Goal: Task Accomplishment & Management: Use online tool/utility

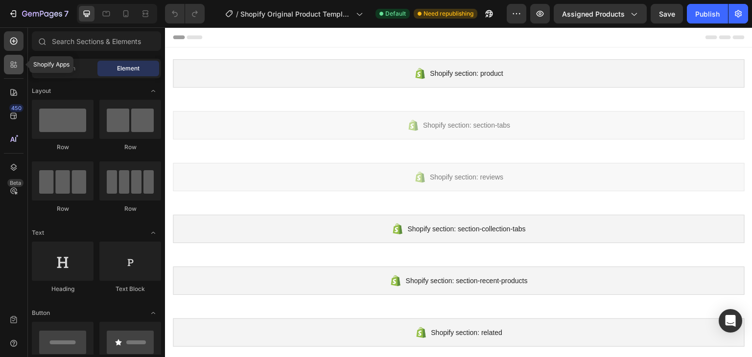
click at [15, 62] on icon at bounding box center [14, 65] width 10 height 10
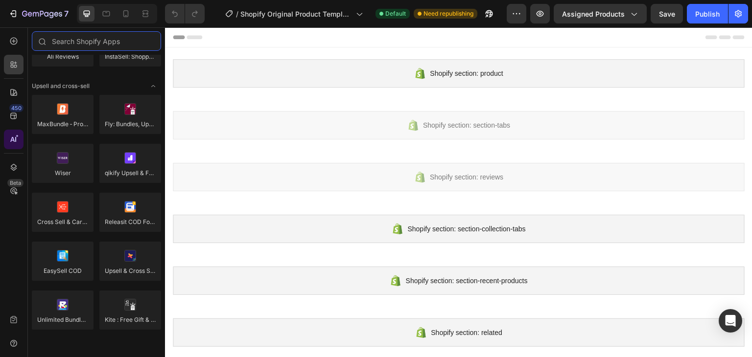
scroll to position [245, 0]
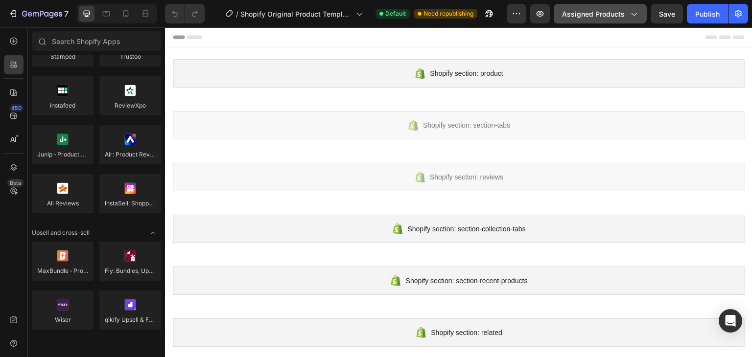
click at [634, 12] on icon "button" at bounding box center [633, 14] width 10 height 10
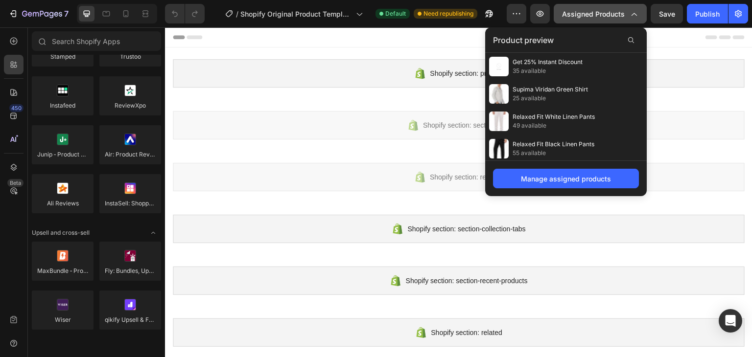
click at [634, 12] on icon "button" at bounding box center [633, 14] width 10 height 10
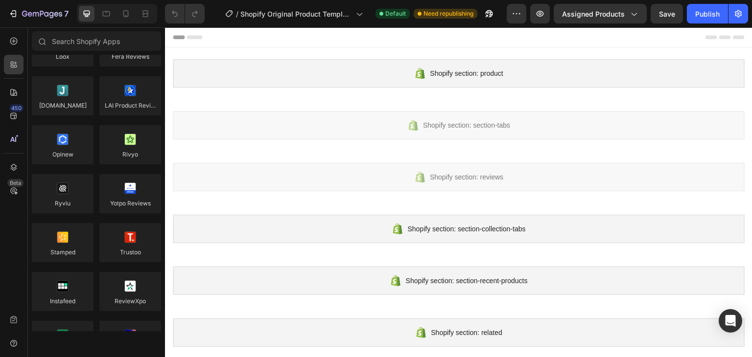
scroll to position [0, 0]
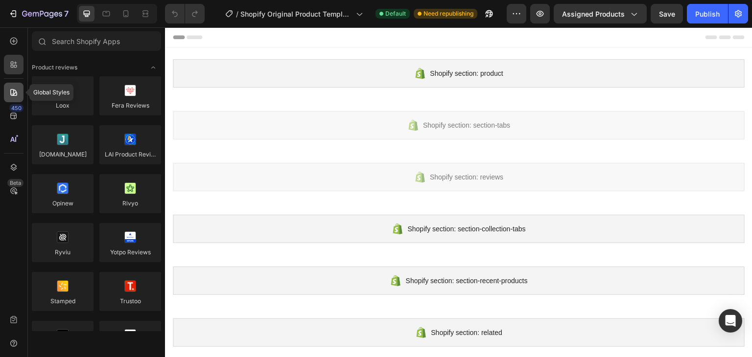
click at [14, 91] on icon at bounding box center [14, 93] width 10 height 10
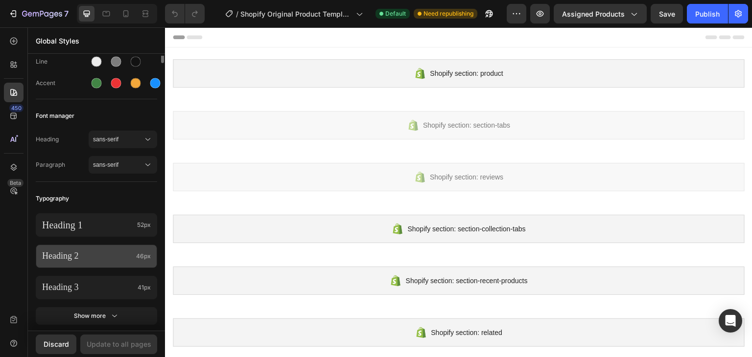
scroll to position [196, 0]
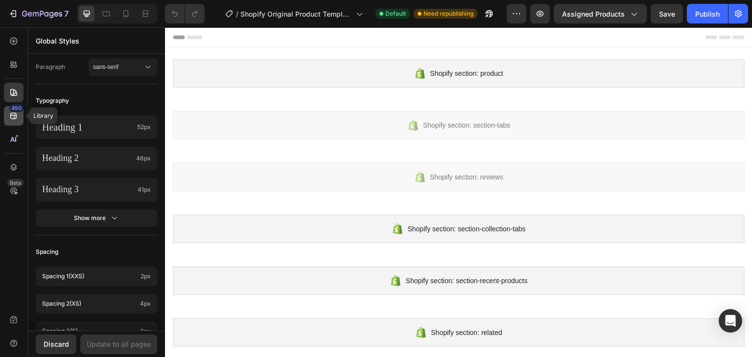
click at [17, 115] on icon at bounding box center [14, 116] width 10 height 10
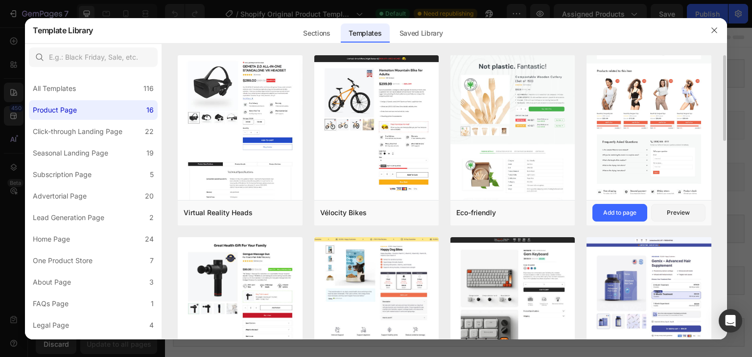
click at [665, 136] on img at bounding box center [648, 24] width 124 height 350
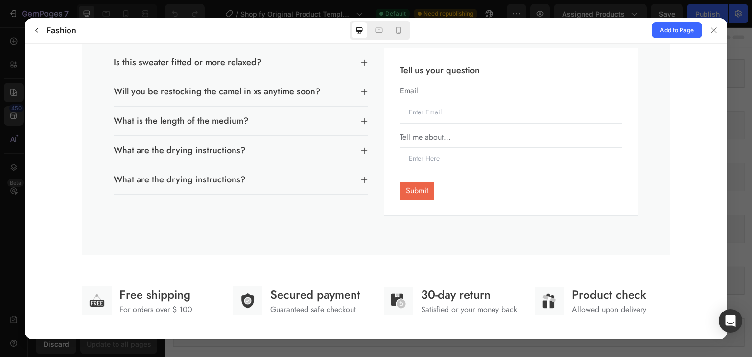
scroll to position [1640, 0]
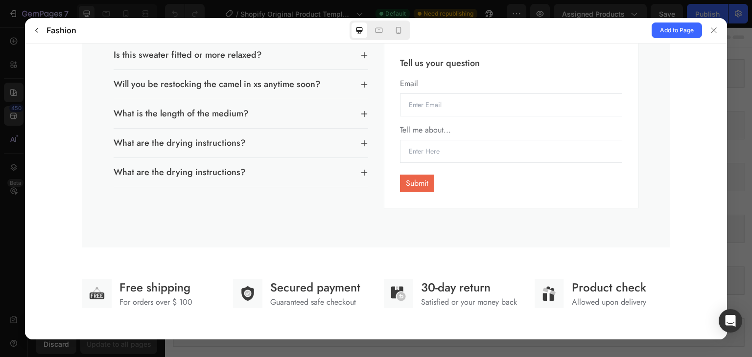
drag, startPoint x: 724, startPoint y: 297, endPoint x: 745, endPoint y: 355, distance: 61.6
drag, startPoint x: 569, startPoint y: 287, endPoint x: 592, endPoint y: 288, distance: 23.0
click at [572, 287] on p "Product check" at bounding box center [609, 287] width 74 height 18
drag, startPoint x: 592, startPoint y: 288, endPoint x: 639, endPoint y: 293, distance: 47.2
click at [639, 293] on p "Product check" at bounding box center [609, 287] width 74 height 18
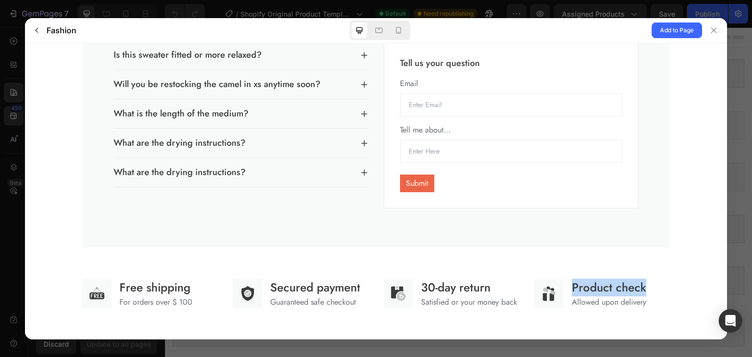
drag, startPoint x: 571, startPoint y: 288, endPoint x: 643, endPoint y: 289, distance: 72.4
click at [643, 289] on gp-row "Product check Allowed upon delivery" at bounding box center [601, 292] width 135 height 29
click at [605, 289] on p "Product check" at bounding box center [609, 287] width 74 height 18
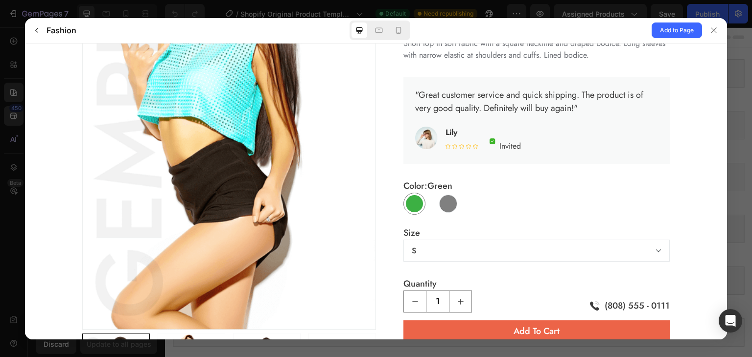
scroll to position [0, 0]
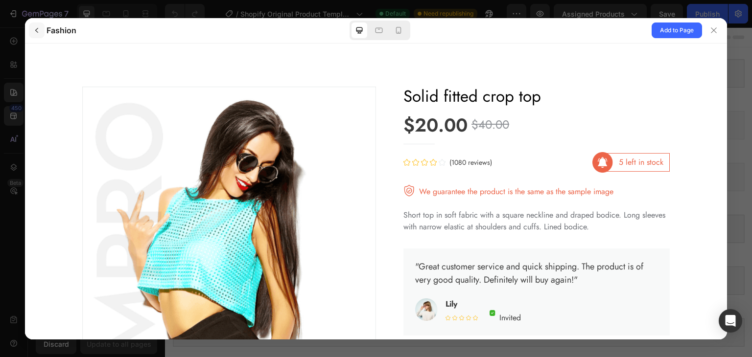
click at [40, 29] on icon "button" at bounding box center [37, 30] width 8 height 8
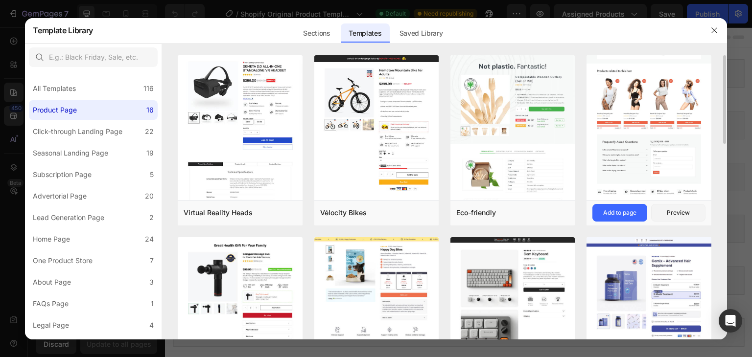
click at [657, 132] on img at bounding box center [648, 24] width 124 height 350
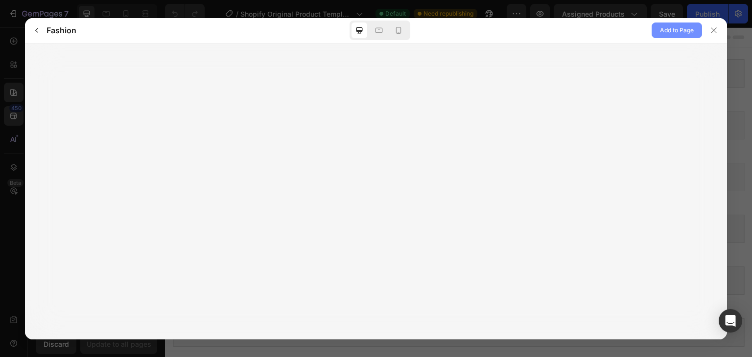
click at [671, 30] on span "Add to Page" at bounding box center [677, 30] width 34 height 12
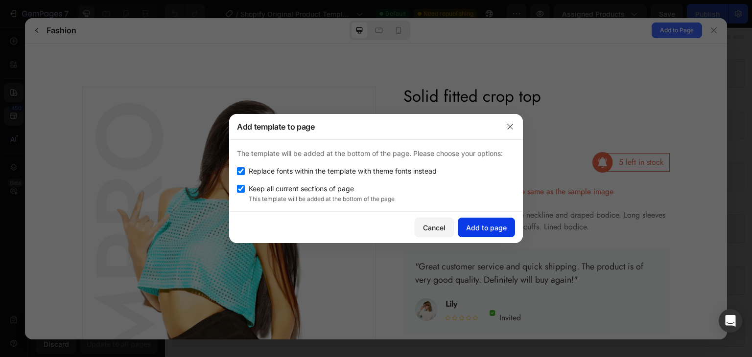
click at [487, 230] on div "Add to page" at bounding box center [486, 228] width 41 height 10
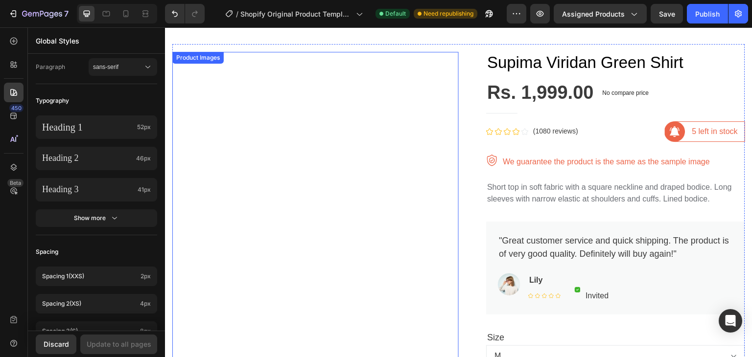
scroll to position [685, 0]
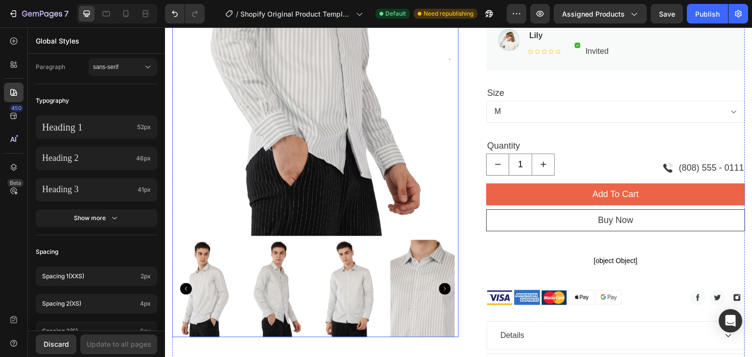
click at [440, 285] on icon "Carousel Next Arrow" at bounding box center [445, 289] width 12 height 12
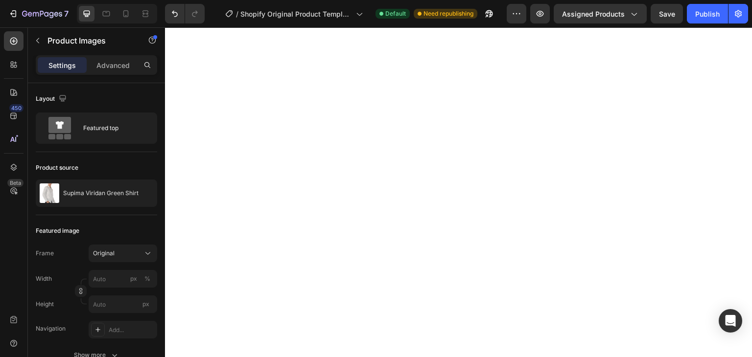
scroll to position [0, 0]
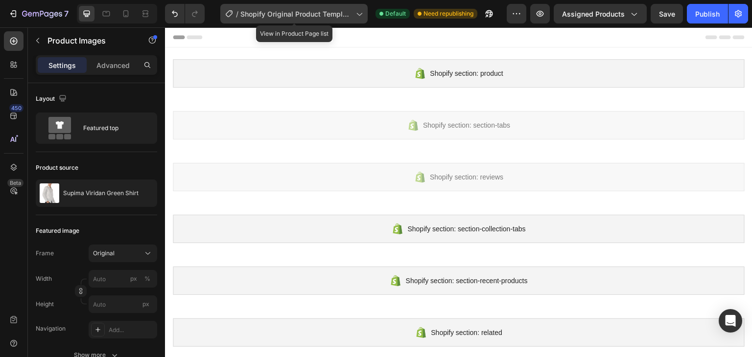
click at [355, 16] on icon at bounding box center [359, 14] width 10 height 10
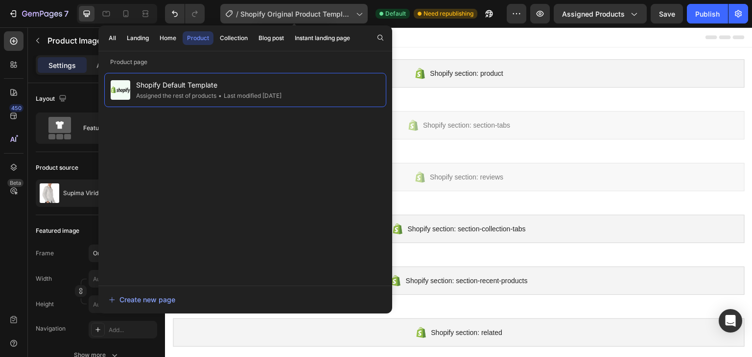
click at [355, 16] on icon at bounding box center [359, 14] width 10 height 10
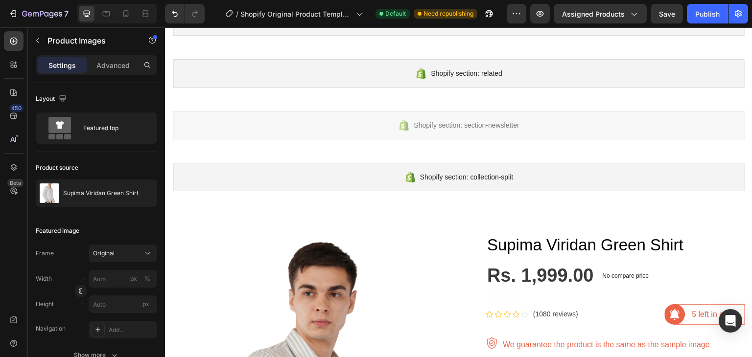
scroll to position [391, 0]
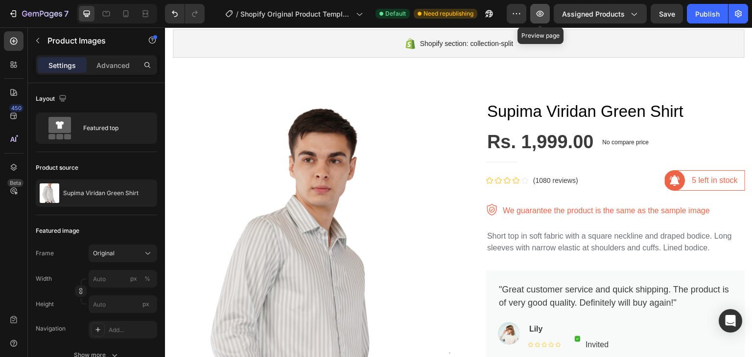
click at [542, 14] on icon "button" at bounding box center [539, 14] width 7 height 6
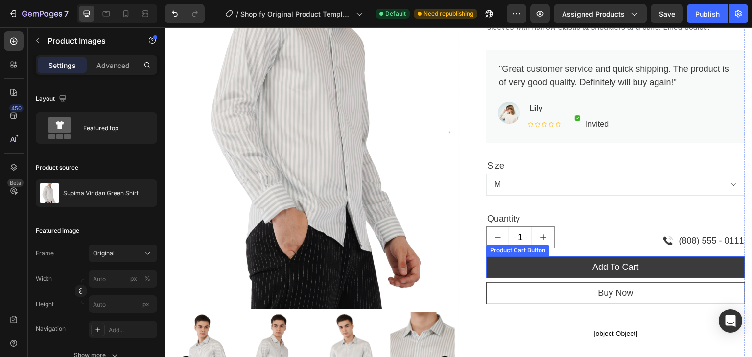
scroll to position [636, 0]
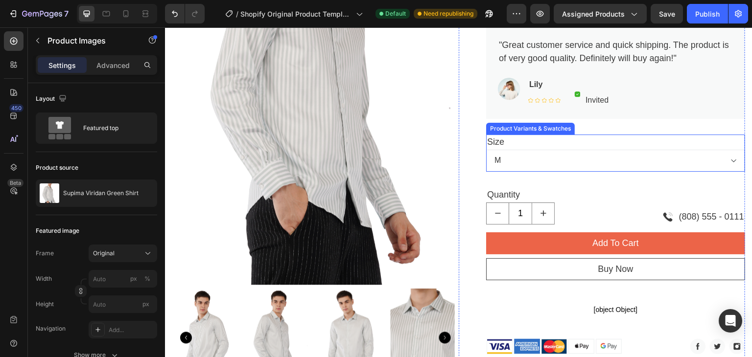
click at [556, 160] on select "M L XL XXL" at bounding box center [615, 161] width 259 height 22
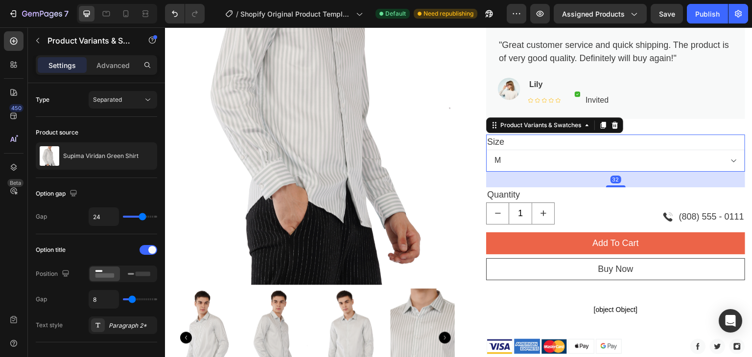
click at [731, 162] on select "M L XL XXL" at bounding box center [615, 161] width 259 height 22
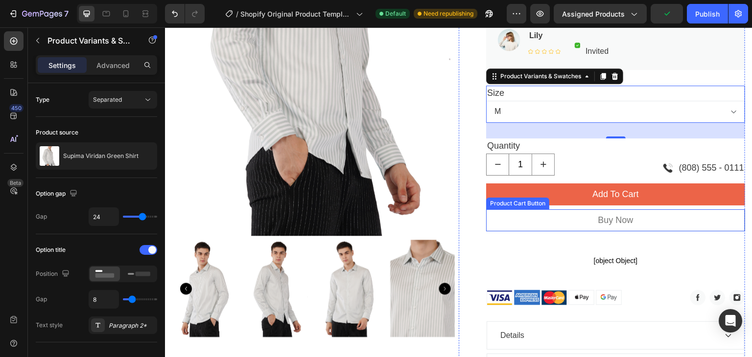
scroll to position [734, 0]
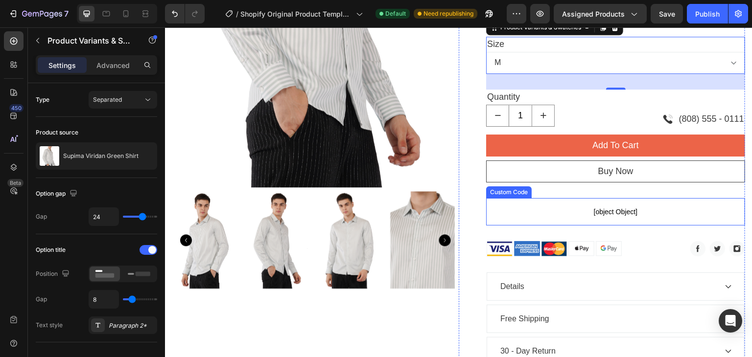
click at [639, 215] on span "[object Object]" at bounding box center [615, 212] width 259 height 12
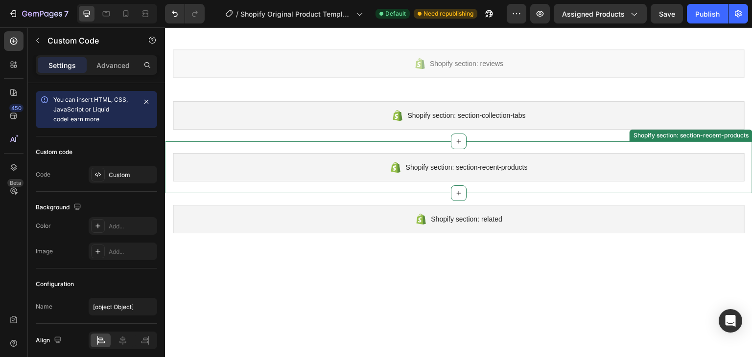
scroll to position [0, 0]
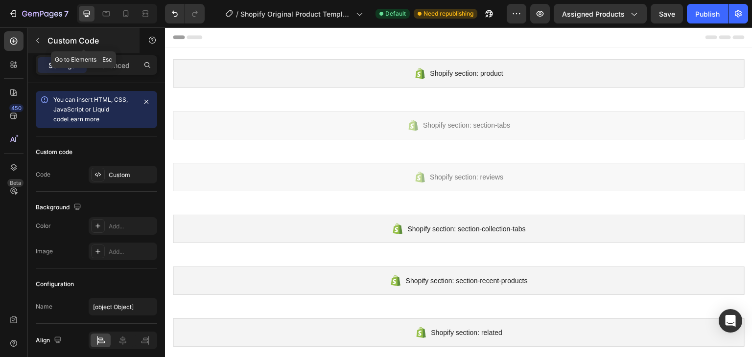
click at [37, 40] on icon "button" at bounding box center [37, 40] width 3 height 5
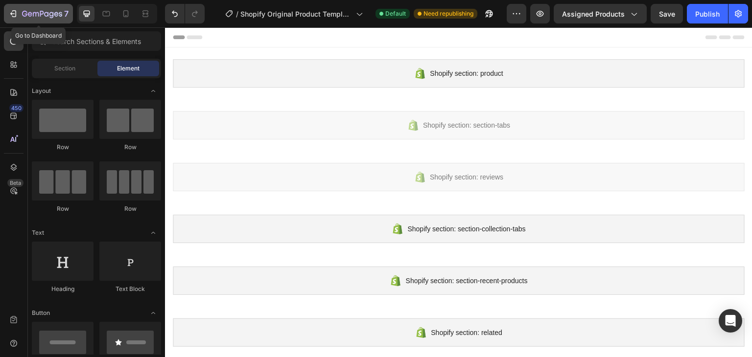
click at [13, 14] on icon "button" at bounding box center [13, 14] width 10 height 10
click at [199, 36] on icon at bounding box center [194, 37] width 16 height 4
click at [80, 66] on div "Section" at bounding box center [65, 69] width 62 height 16
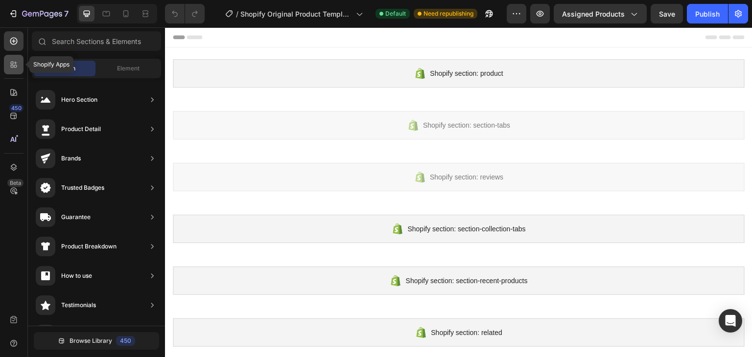
click at [22, 69] on div at bounding box center [14, 65] width 20 height 20
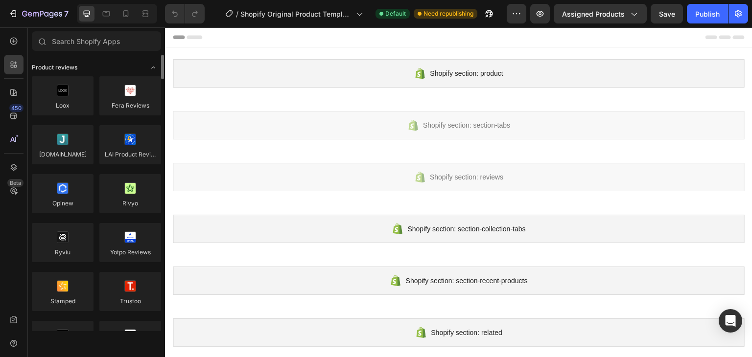
click at [155, 68] on icon "Toggle open" at bounding box center [153, 68] width 8 height 8
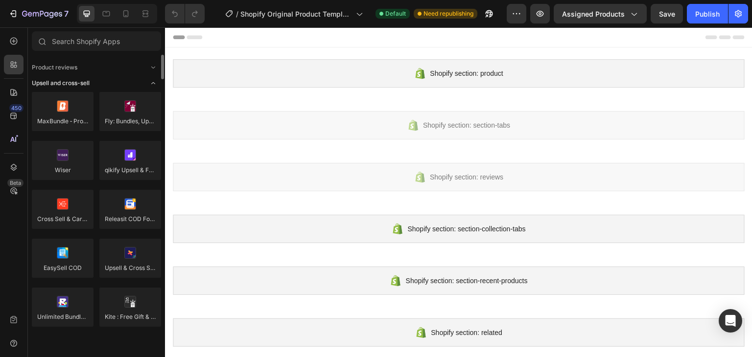
click at [154, 82] on icon "Toggle open" at bounding box center [153, 83] width 8 height 8
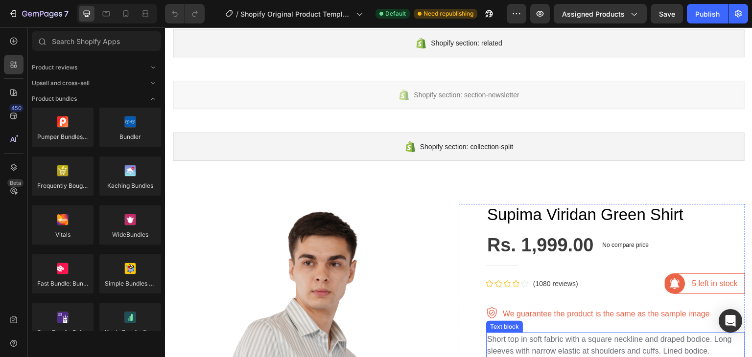
scroll to position [196, 0]
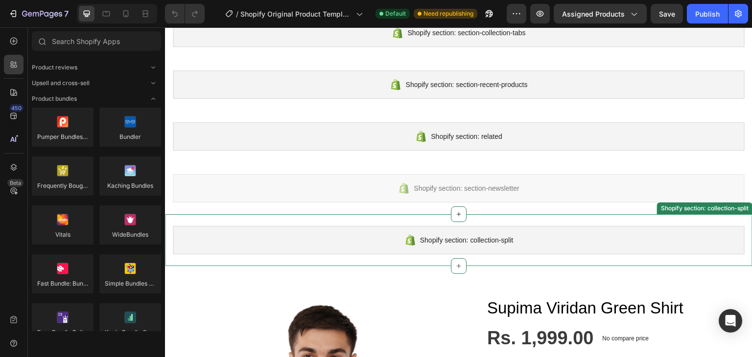
click at [504, 227] on div "Shopify section: collection-split" at bounding box center [459, 240] width 572 height 28
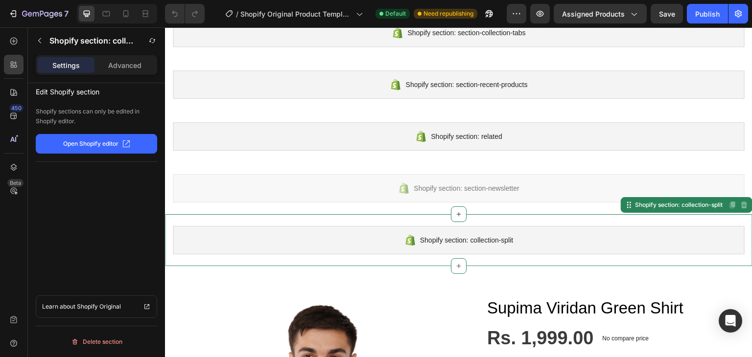
click at [120, 144] on button "Open Shopify editor" at bounding box center [96, 144] width 121 height 20
click at [16, 9] on icon "button" at bounding box center [13, 14] width 10 height 10
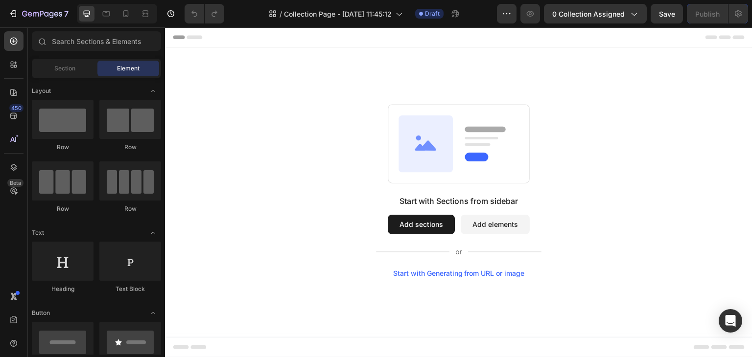
click at [493, 225] on button "Add elements" at bounding box center [494, 225] width 69 height 20
click at [432, 227] on button "Add sections" at bounding box center [421, 225] width 67 height 20
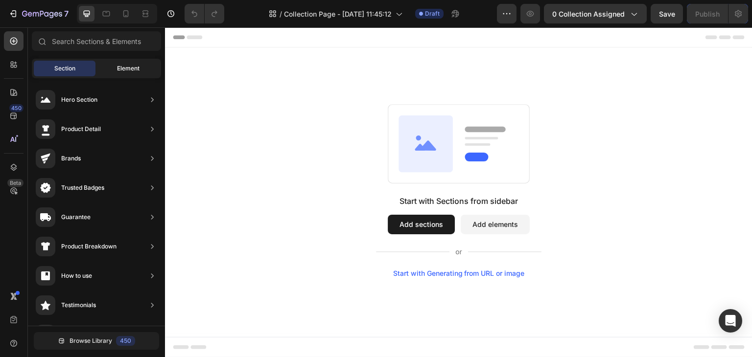
click at [146, 71] on div "Element" at bounding box center [128, 69] width 62 height 16
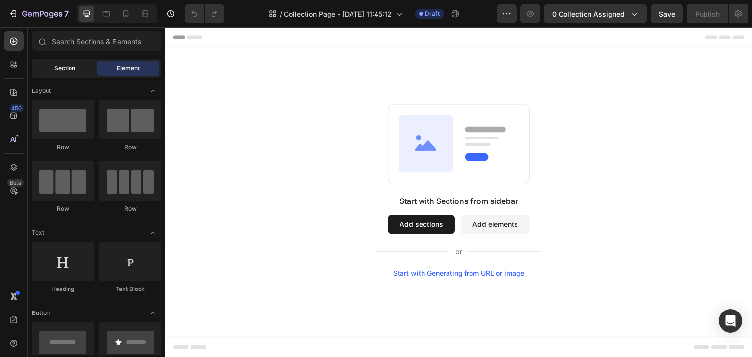
click at [74, 65] on span "Section" at bounding box center [64, 68] width 21 height 9
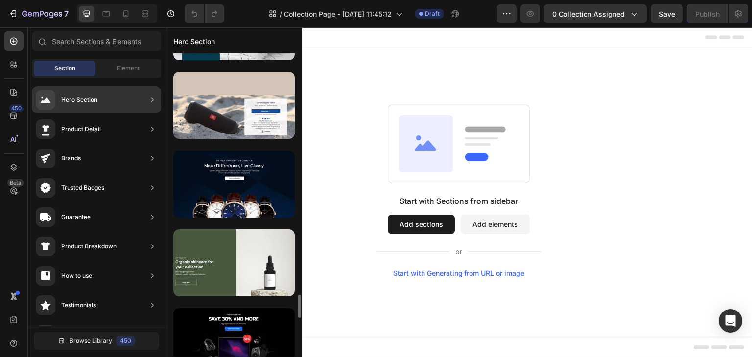
scroll to position [3185, 0]
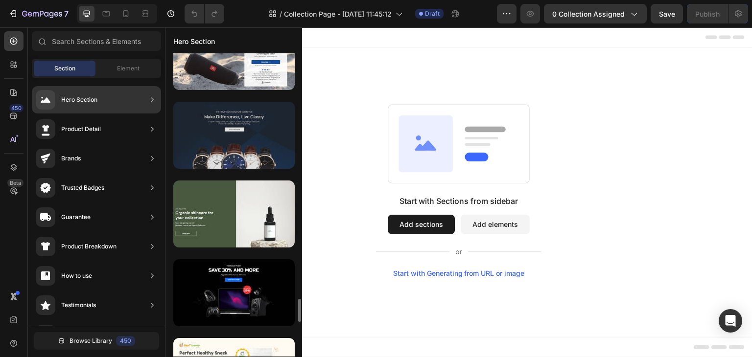
click at [275, 124] on div at bounding box center [233, 135] width 121 height 67
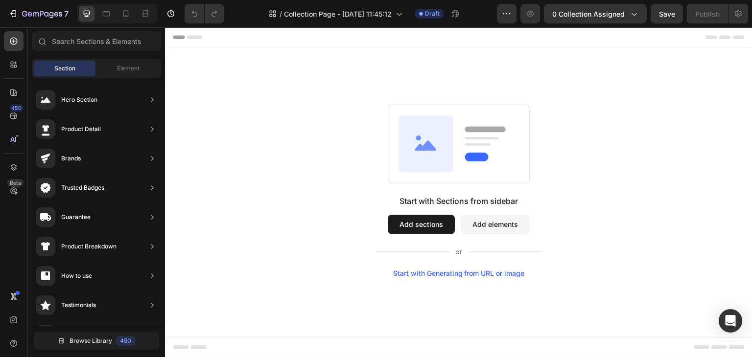
scroll to position [0, 0]
click at [424, 223] on button "Add sections" at bounding box center [421, 225] width 67 height 20
click at [485, 223] on button "Add elements" at bounding box center [494, 225] width 69 height 20
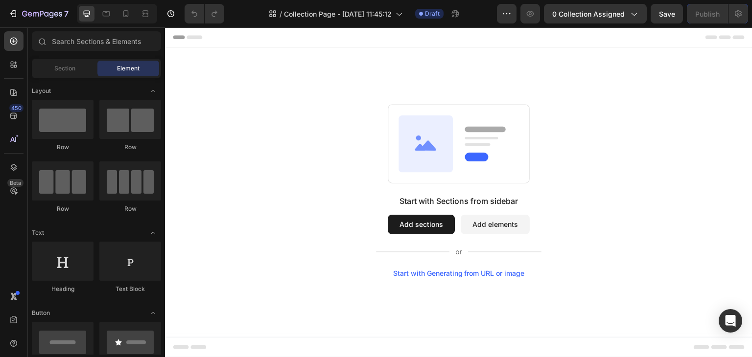
click at [413, 219] on button "Add sections" at bounding box center [421, 225] width 67 height 20
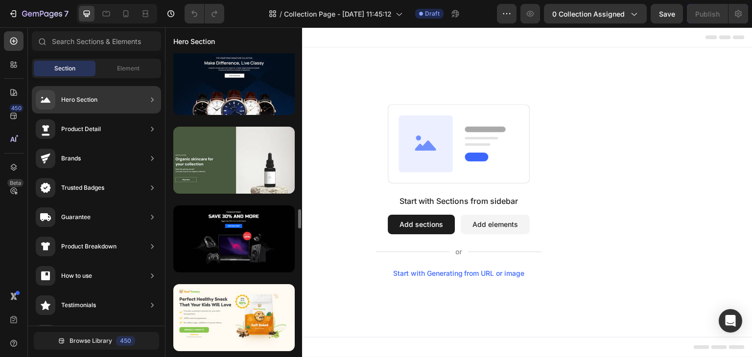
scroll to position [3190, 0]
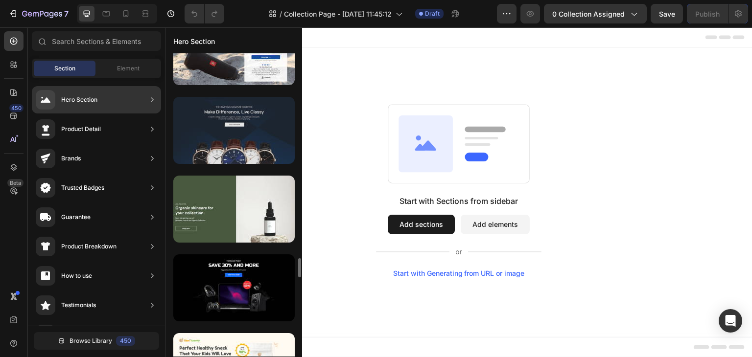
click at [249, 148] on div at bounding box center [233, 130] width 121 height 67
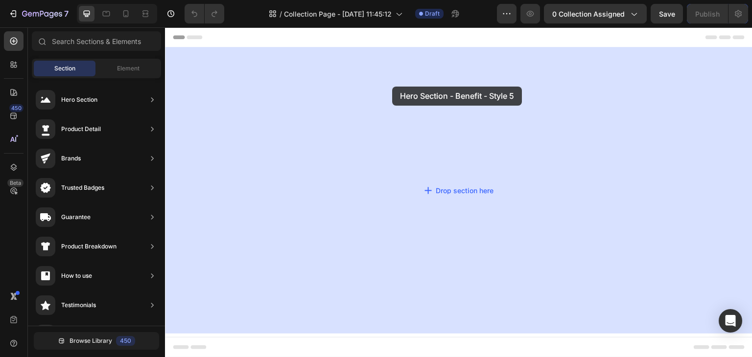
drag, startPoint x: 413, startPoint y: 174, endPoint x: 392, endPoint y: 87, distance: 89.5
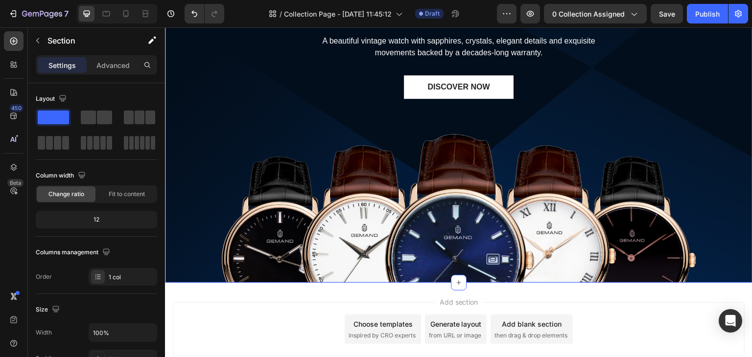
scroll to position [233, 0]
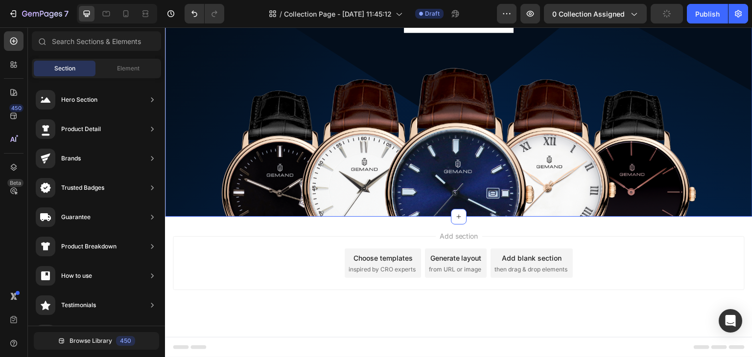
click at [399, 274] on div "Choose templates inspired by CRO experts" at bounding box center [382, 263] width 76 height 29
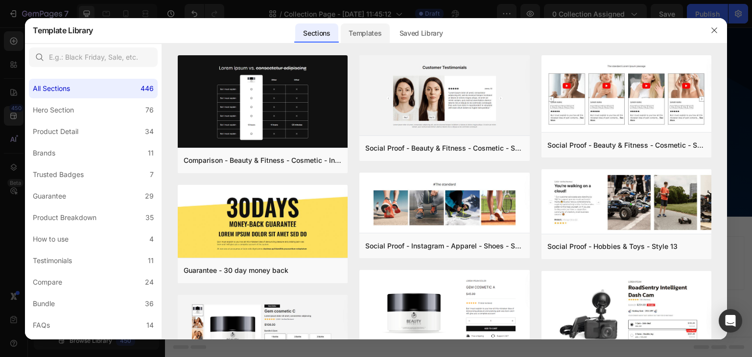
click at [369, 33] on div "Templates" at bounding box center [365, 33] width 48 height 20
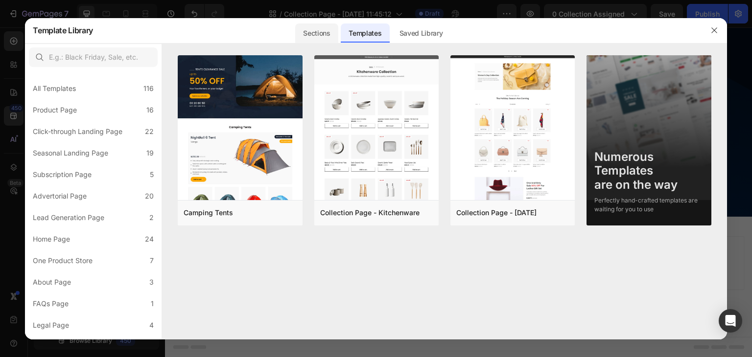
click at [326, 39] on div "Sections" at bounding box center [316, 33] width 43 height 20
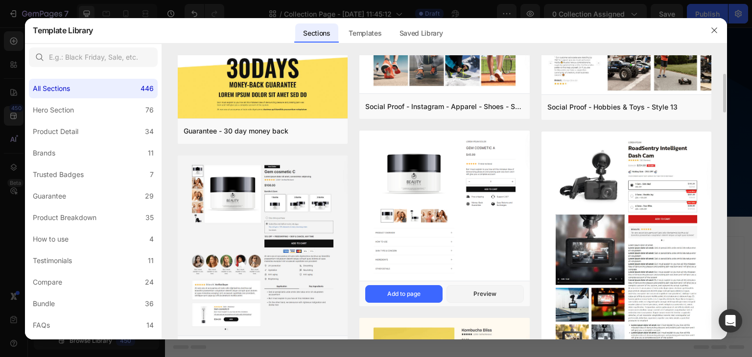
scroll to position [0, 0]
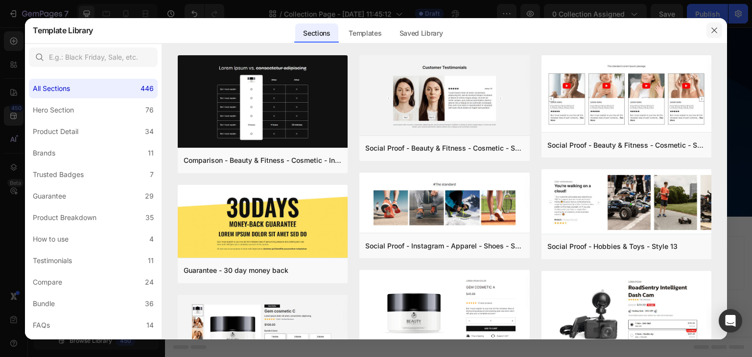
click at [714, 31] on icon "button" at bounding box center [714, 30] width 8 height 8
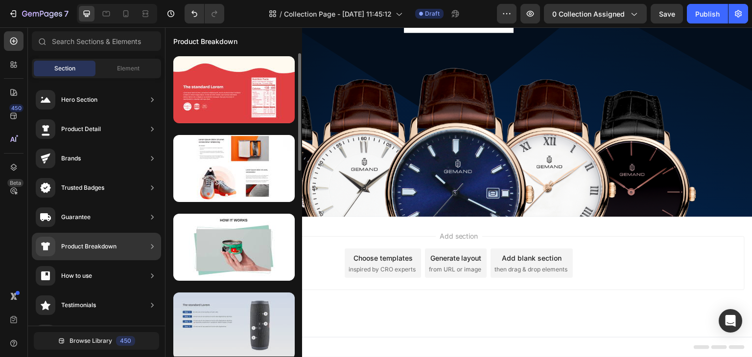
click at [261, 320] on div at bounding box center [233, 326] width 121 height 67
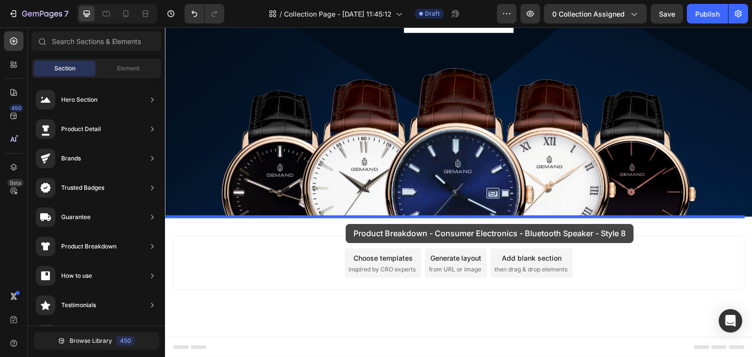
drag, startPoint x: 392, startPoint y: 347, endPoint x: 345, endPoint y: 224, distance: 132.0
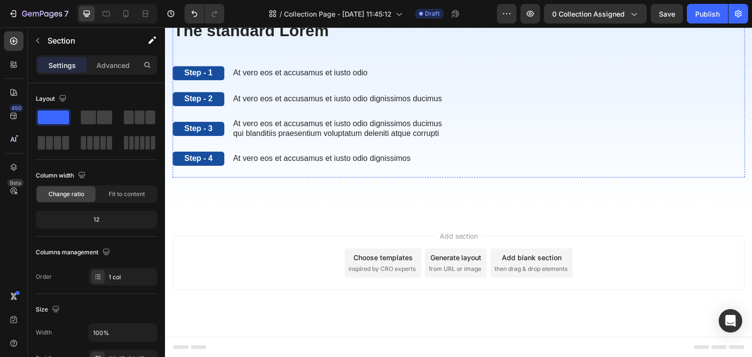
scroll to position [603, 0]
click at [441, 268] on span "from URL or image" at bounding box center [455, 269] width 52 height 9
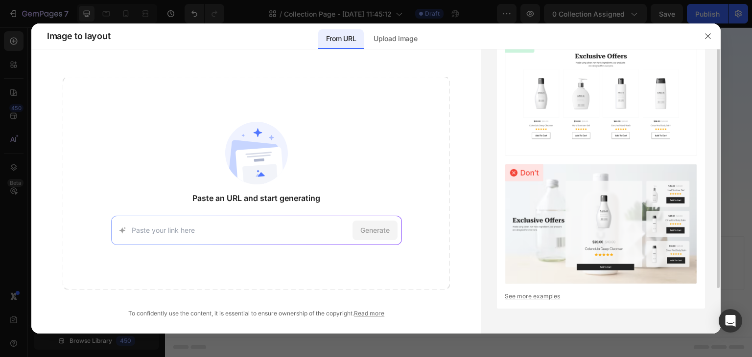
scroll to position [0, 0]
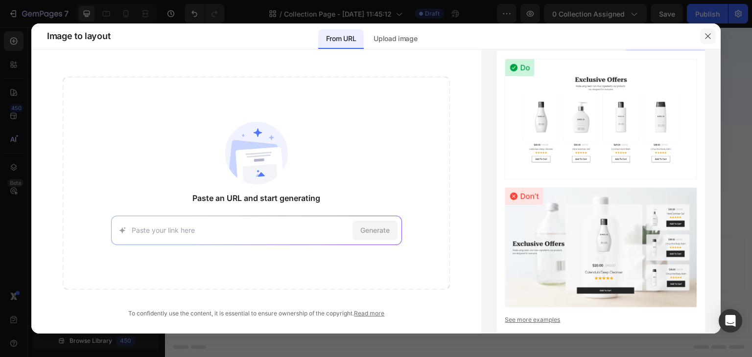
click at [707, 39] on icon "button" at bounding box center [708, 36] width 8 height 8
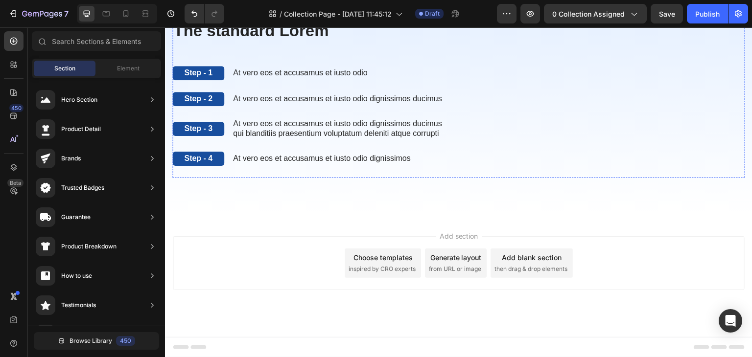
scroll to position [603, 0]
click at [18, 66] on icon at bounding box center [14, 65] width 10 height 10
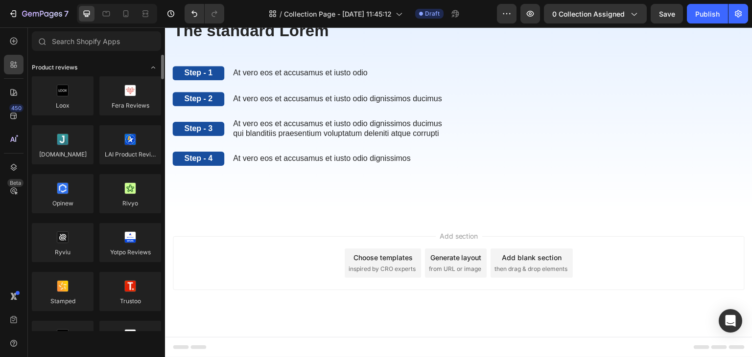
click at [155, 69] on icon "Toggle open" at bounding box center [153, 68] width 8 height 8
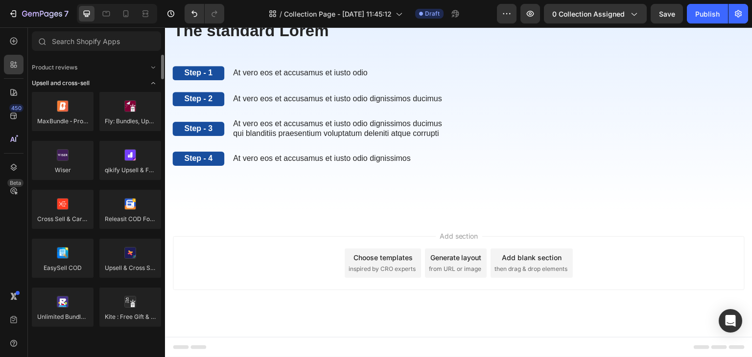
click at [154, 81] on icon "Toggle open" at bounding box center [153, 83] width 8 height 8
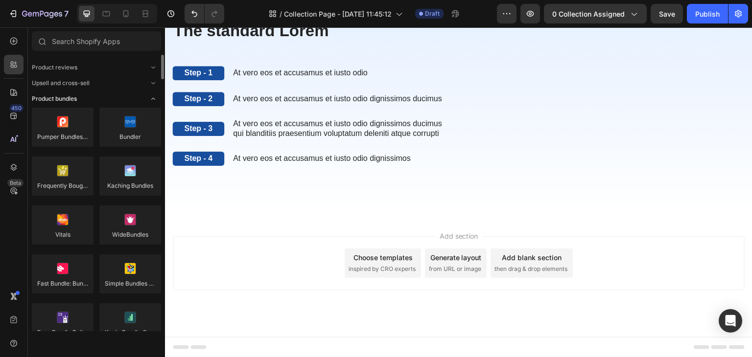
click at [156, 97] on icon "Toggle open" at bounding box center [153, 99] width 8 height 8
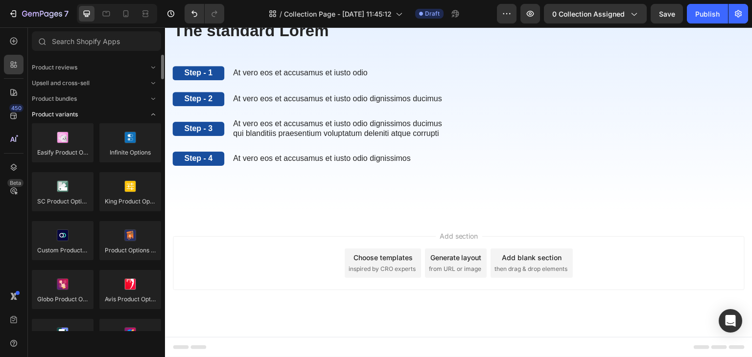
click at [152, 114] on icon "Toggle open" at bounding box center [153, 115] width 4 height 2
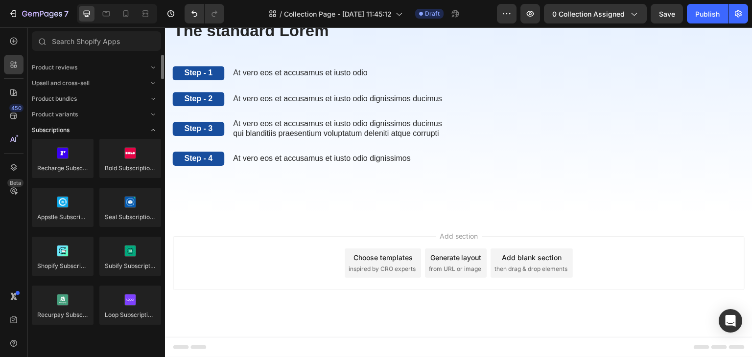
click at [153, 132] on icon "Toggle open" at bounding box center [153, 130] width 8 height 8
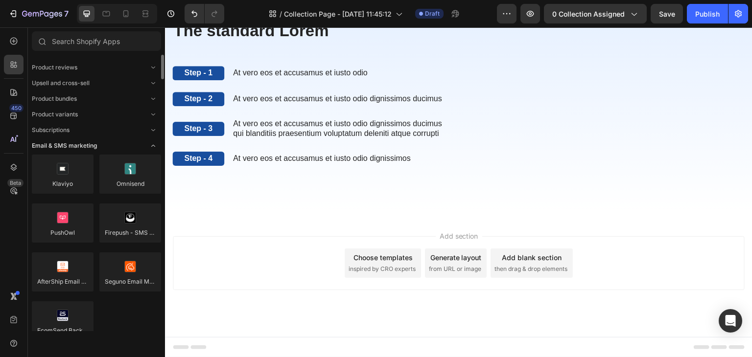
click at [153, 145] on icon "Toggle open" at bounding box center [153, 146] width 4 height 2
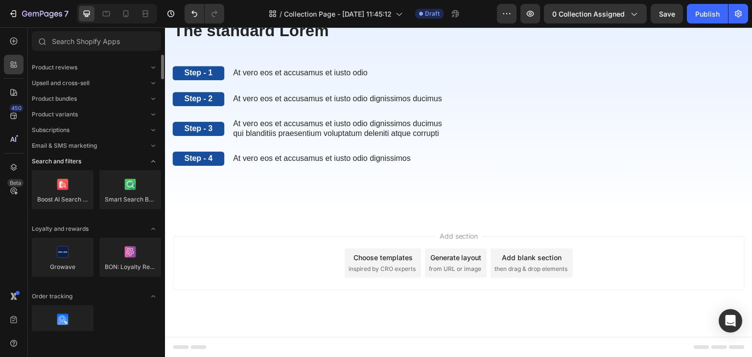
click at [153, 160] on icon "Toggle open" at bounding box center [153, 162] width 8 height 8
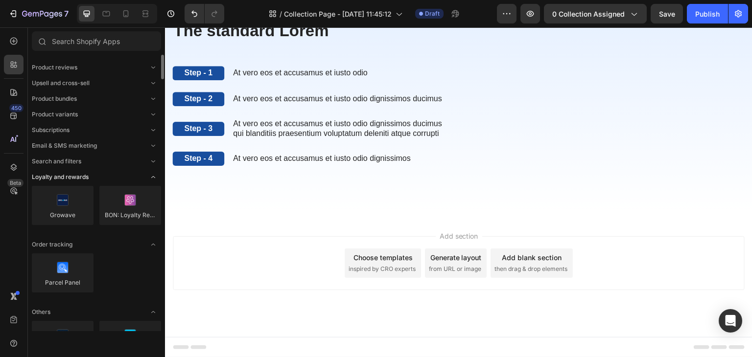
click at [152, 176] on icon "Toggle open" at bounding box center [153, 177] width 8 height 8
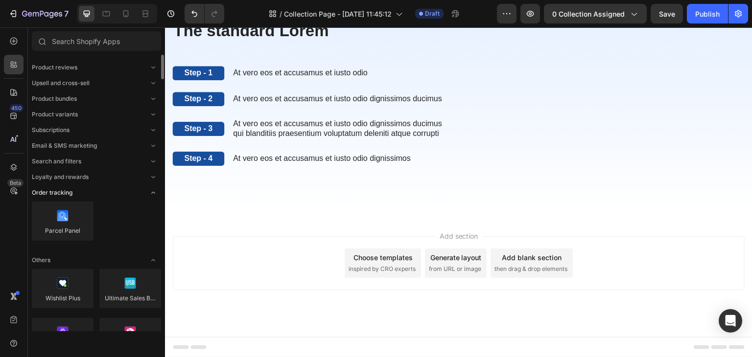
click at [152, 190] on icon "Toggle open" at bounding box center [153, 193] width 8 height 8
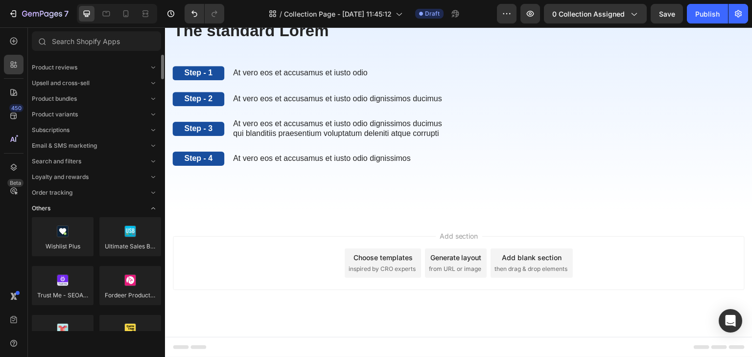
click at [152, 207] on icon "Toggle open" at bounding box center [153, 209] width 8 height 8
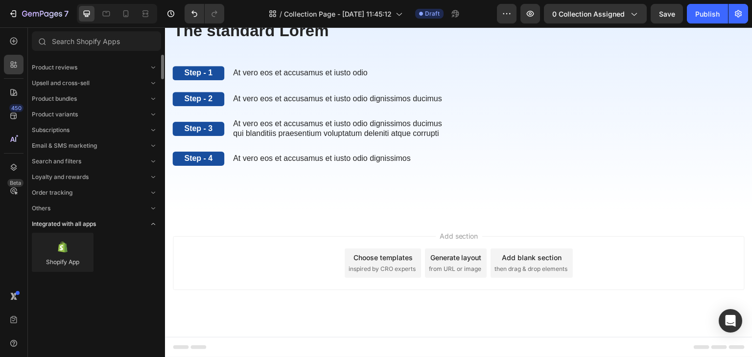
click at [151, 225] on icon "Toggle open" at bounding box center [153, 224] width 8 height 8
click at [65, 246] on div at bounding box center [63, 252] width 62 height 39
click at [66, 253] on div at bounding box center [63, 252] width 62 height 39
click at [66, 252] on div at bounding box center [63, 252] width 62 height 39
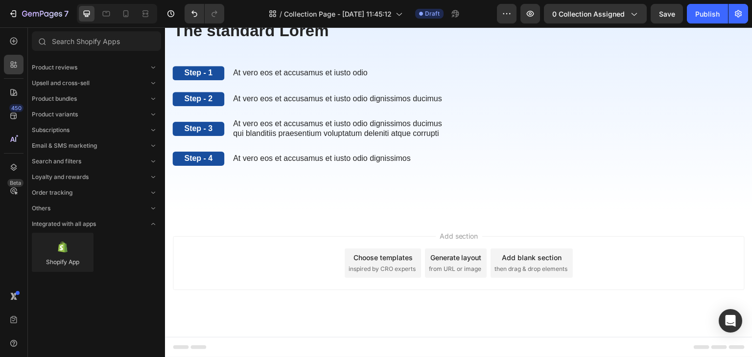
click at [93, 259] on div "Shopify App" at bounding box center [96, 257] width 129 height 48
click at [74, 257] on div at bounding box center [63, 252] width 62 height 39
click at [74, 256] on div at bounding box center [63, 252] width 62 height 39
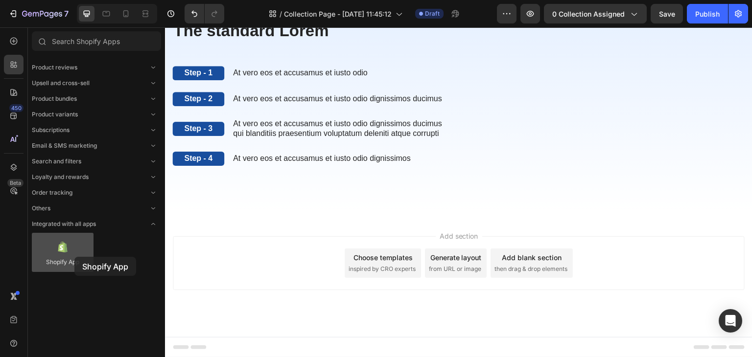
click at [74, 256] on div at bounding box center [63, 252] width 62 height 39
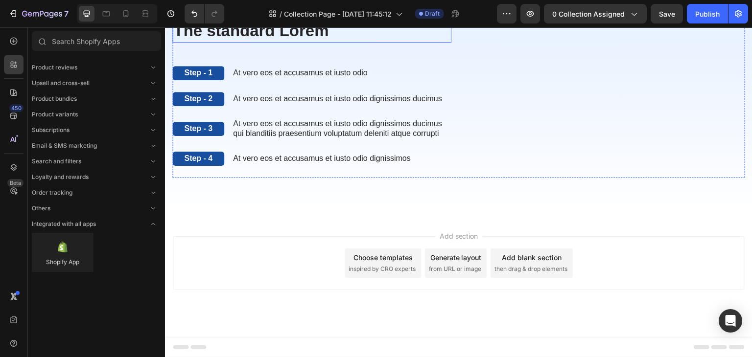
scroll to position [538, 0]
click at [324, 168] on div "The standard Lorem Heading Step - 1 Text Block At vero eos et accusamus et iust…" at bounding box center [311, 87] width 279 height 182
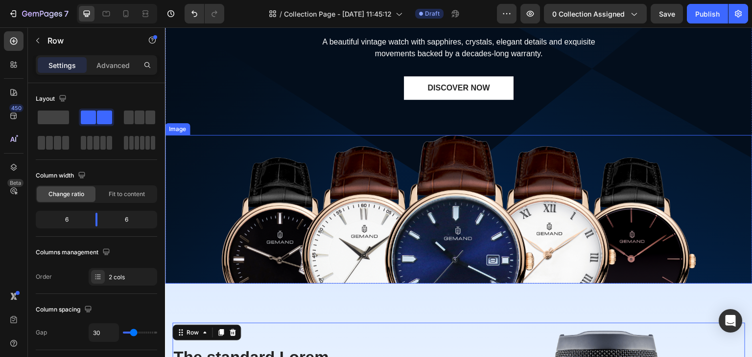
scroll to position [294, 0]
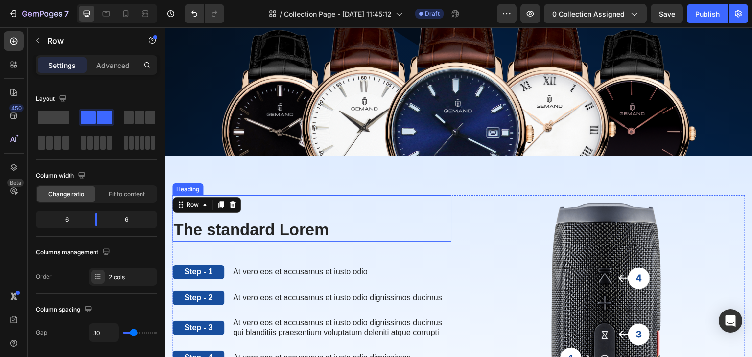
click at [421, 230] on h2 "The standard Lorem" at bounding box center [311, 230] width 279 height 23
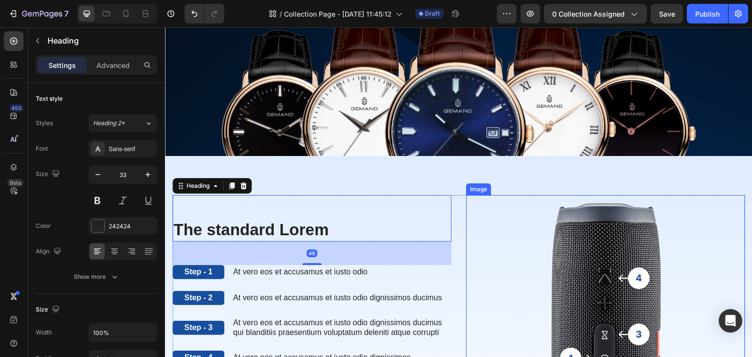
click at [516, 240] on img at bounding box center [605, 343] width 279 height 296
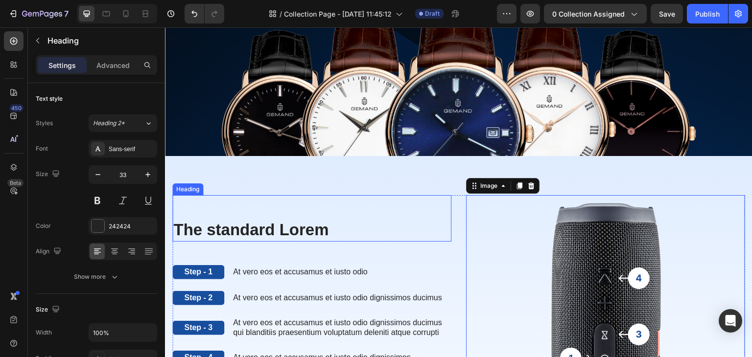
click at [437, 203] on div "The standard Lorem Heading" at bounding box center [311, 218] width 279 height 46
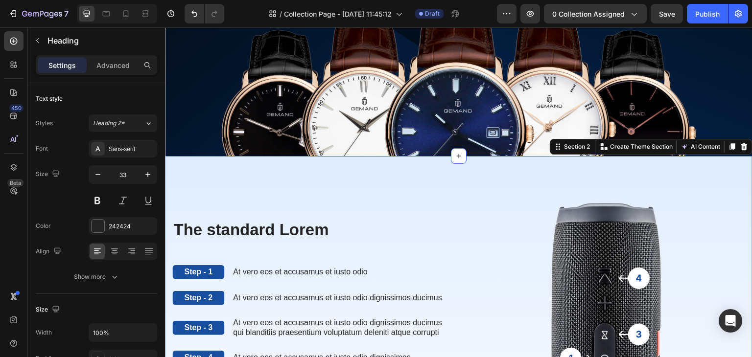
click at [434, 170] on div "The standard Lorem Heading Step - 1 Text Block At vero eos et accusamus et iust…" at bounding box center [458, 343] width 587 height 374
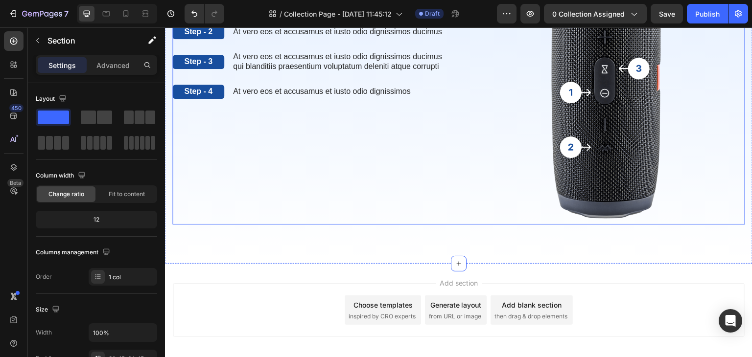
scroll to position [603, 0]
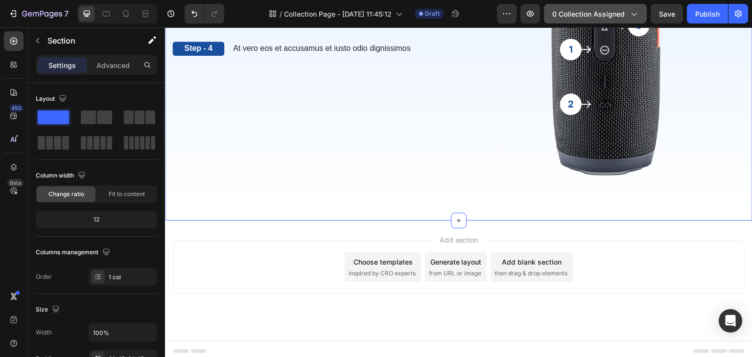
click at [638, 11] on icon "button" at bounding box center [633, 14] width 10 height 10
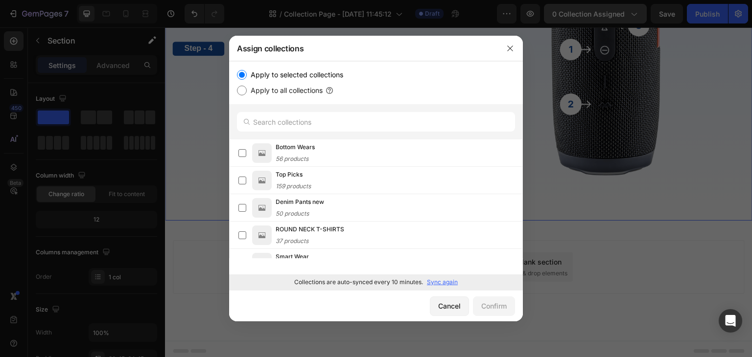
click at [638, 11] on div at bounding box center [376, 178] width 752 height 357
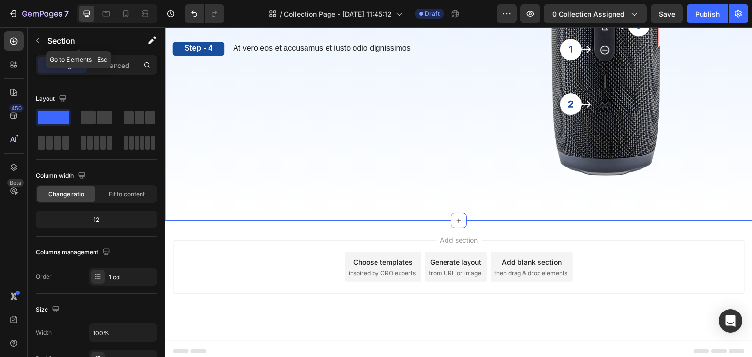
click at [41, 34] on button "button" at bounding box center [38, 41] width 16 height 16
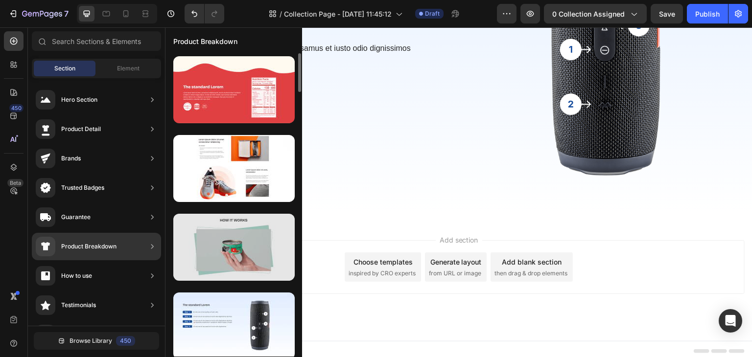
scroll to position [49, 0]
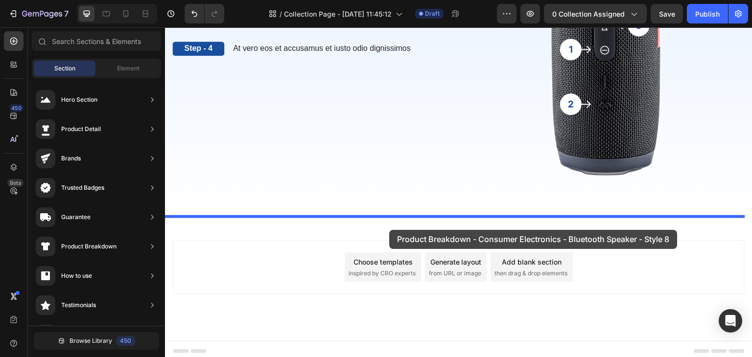
drag, startPoint x: 396, startPoint y: 300, endPoint x: 389, endPoint y: 230, distance: 70.8
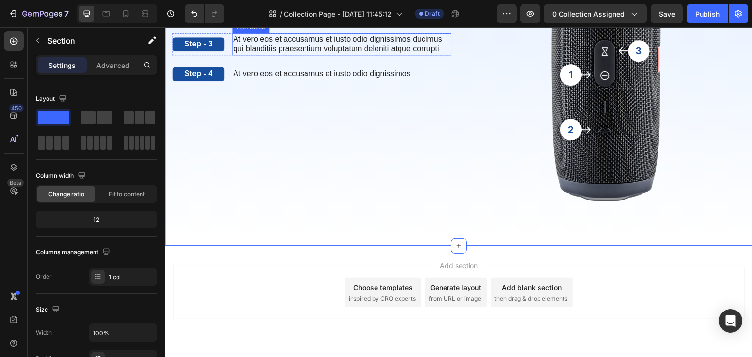
scroll to position [972, 0]
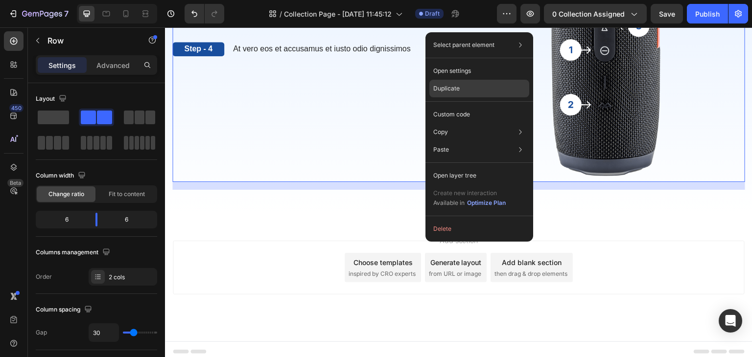
click at [468, 106] on div "Duplicate" at bounding box center [479, 115] width 100 height 18
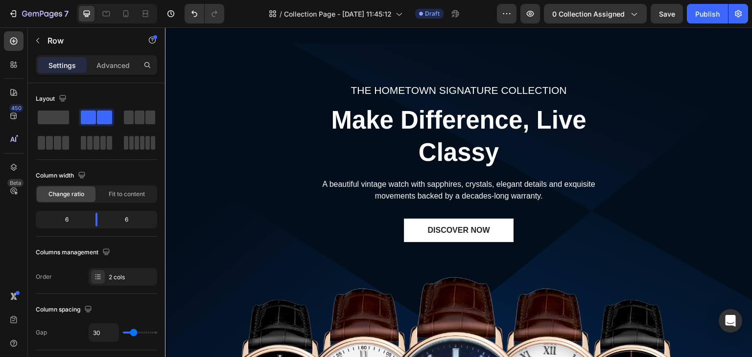
scroll to position [0, 0]
